Goal: Task Accomplishment & Management: Complete application form

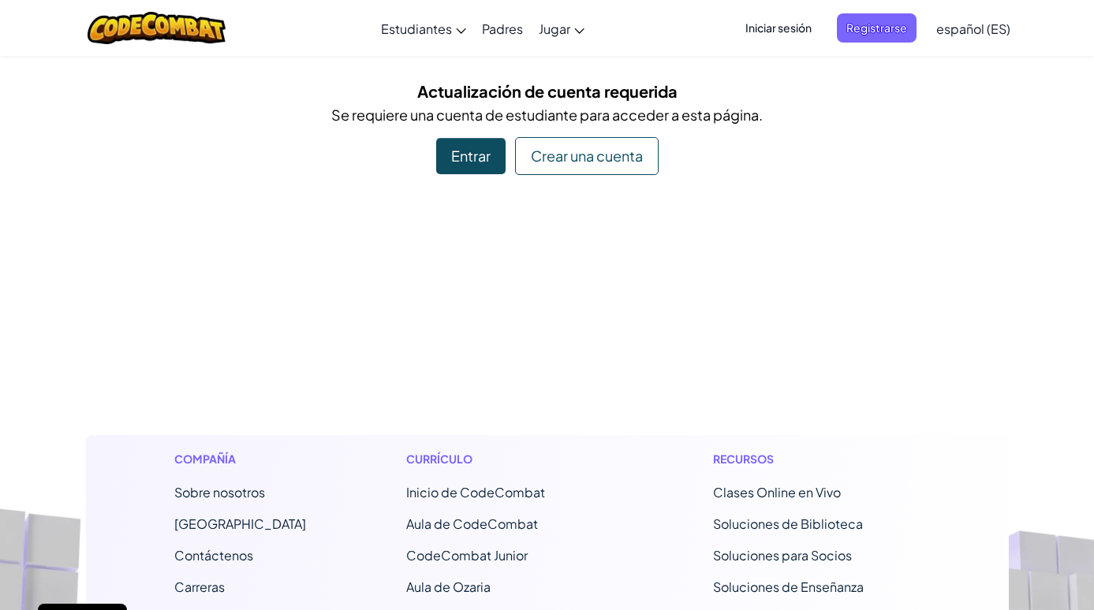
click at [464, 154] on div "Entrar" at bounding box center [470, 156] width 69 height 36
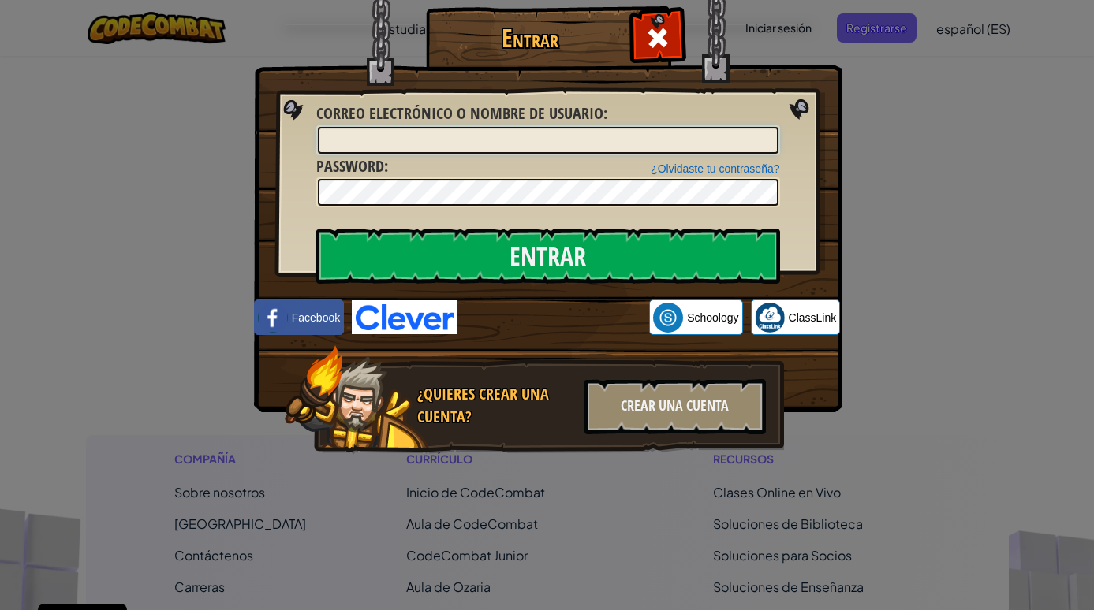
click at [452, 139] on input "Correo electrónico o nombre de usuario :" at bounding box center [548, 140] width 460 height 27
click at [535, 140] on input "Correo electrónico o nombre de usuario :" at bounding box center [548, 140] width 460 height 27
click at [525, 136] on input "Correo electrónico o nombre de usuario :" at bounding box center [548, 140] width 460 height 27
type input "D"
type input "[PERSON_NAME]"
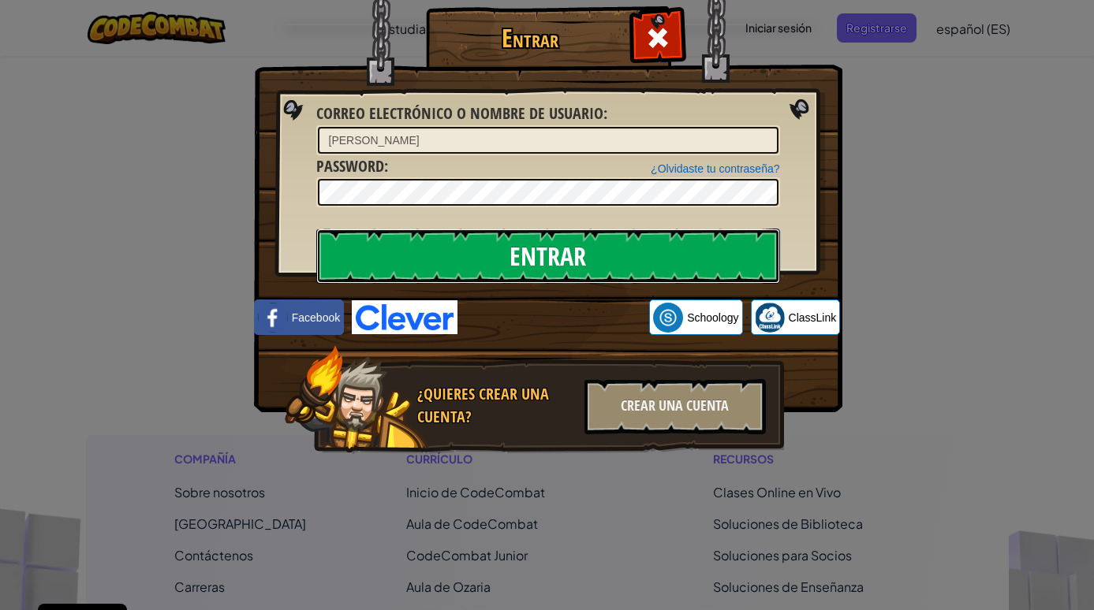
click at [397, 268] on input "Entrar" at bounding box center [548, 256] width 464 height 55
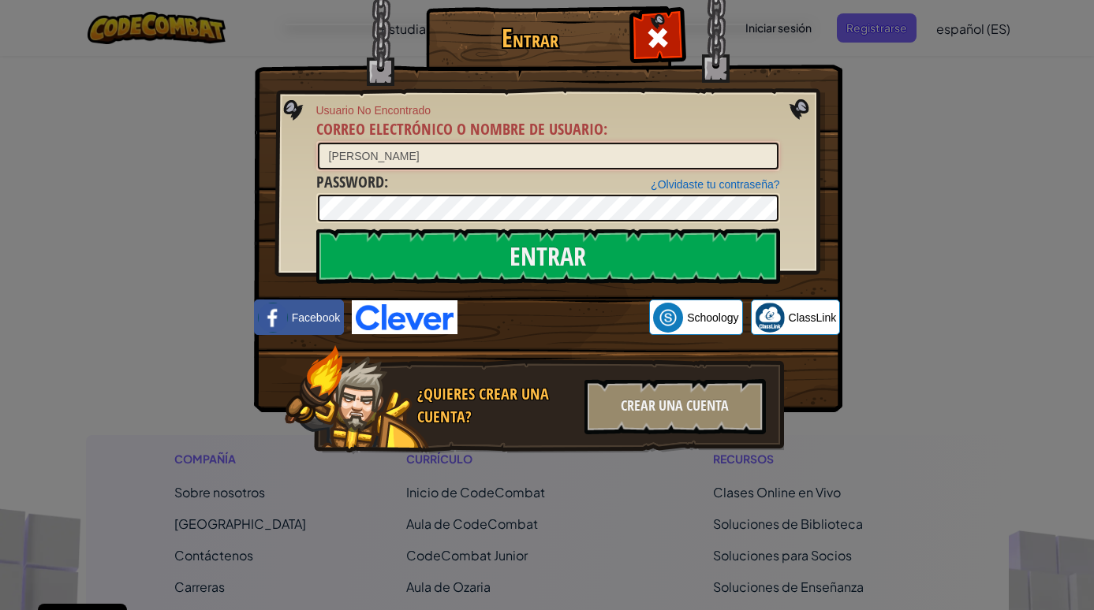
drag, startPoint x: 356, startPoint y: 162, endPoint x: 290, endPoint y: 166, distance: 66.3
click at [318, 166] on input "[PERSON_NAME]" at bounding box center [548, 156] width 460 height 27
drag, startPoint x: 340, startPoint y: 162, endPoint x: 382, endPoint y: 155, distance: 43.2
click at [382, 155] on input "[PERSON_NAME]" at bounding box center [548, 156] width 460 height 27
click at [385, 157] on input "[PERSON_NAME]" at bounding box center [548, 156] width 460 height 27
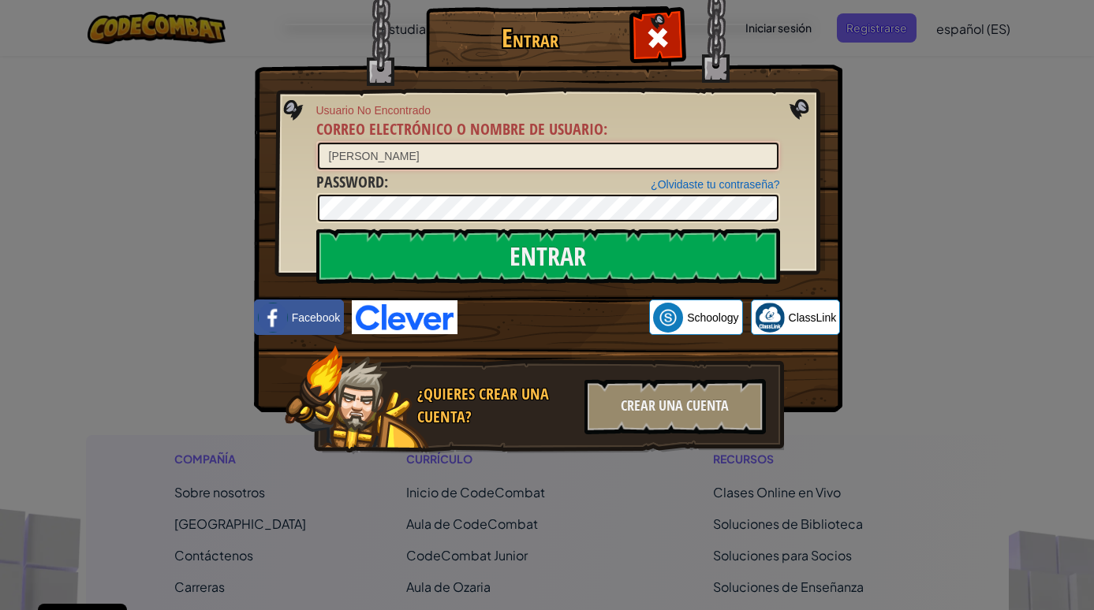
drag, startPoint x: 384, startPoint y: 158, endPoint x: 292, endPoint y: 157, distance: 92.3
click at [318, 157] on input "[PERSON_NAME]" at bounding box center [548, 156] width 460 height 27
click at [316, 229] on input "Entrar" at bounding box center [548, 256] width 464 height 55
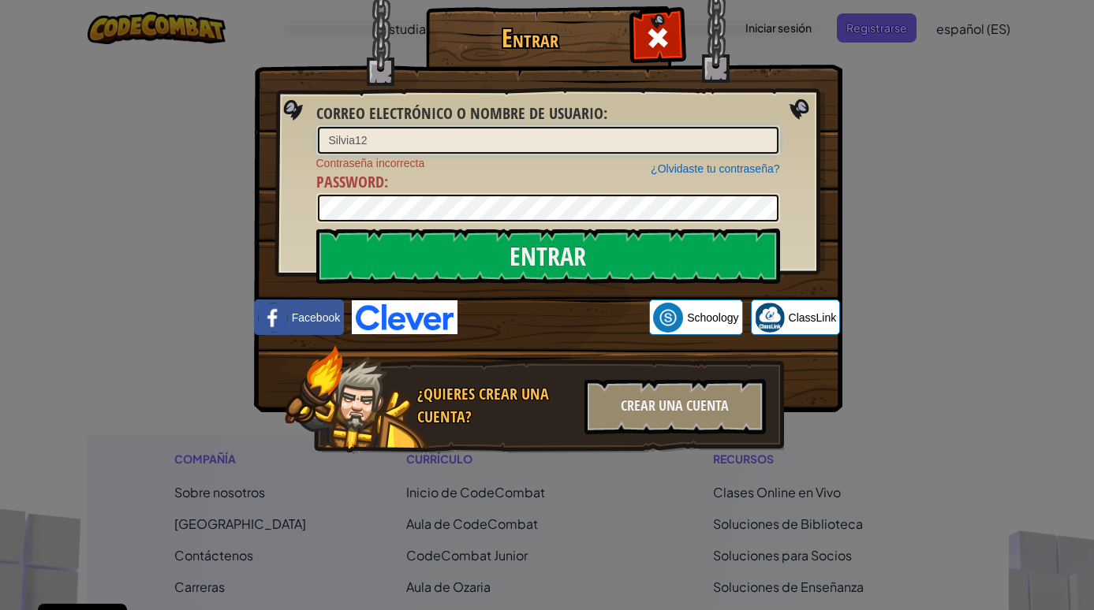
click at [357, 137] on input "Silvia12" at bounding box center [548, 140] width 460 height 27
type input "SilviaP12"
click at [316, 229] on input "Entrar" at bounding box center [548, 256] width 464 height 55
